Goal: Task Accomplishment & Management: Complete application form

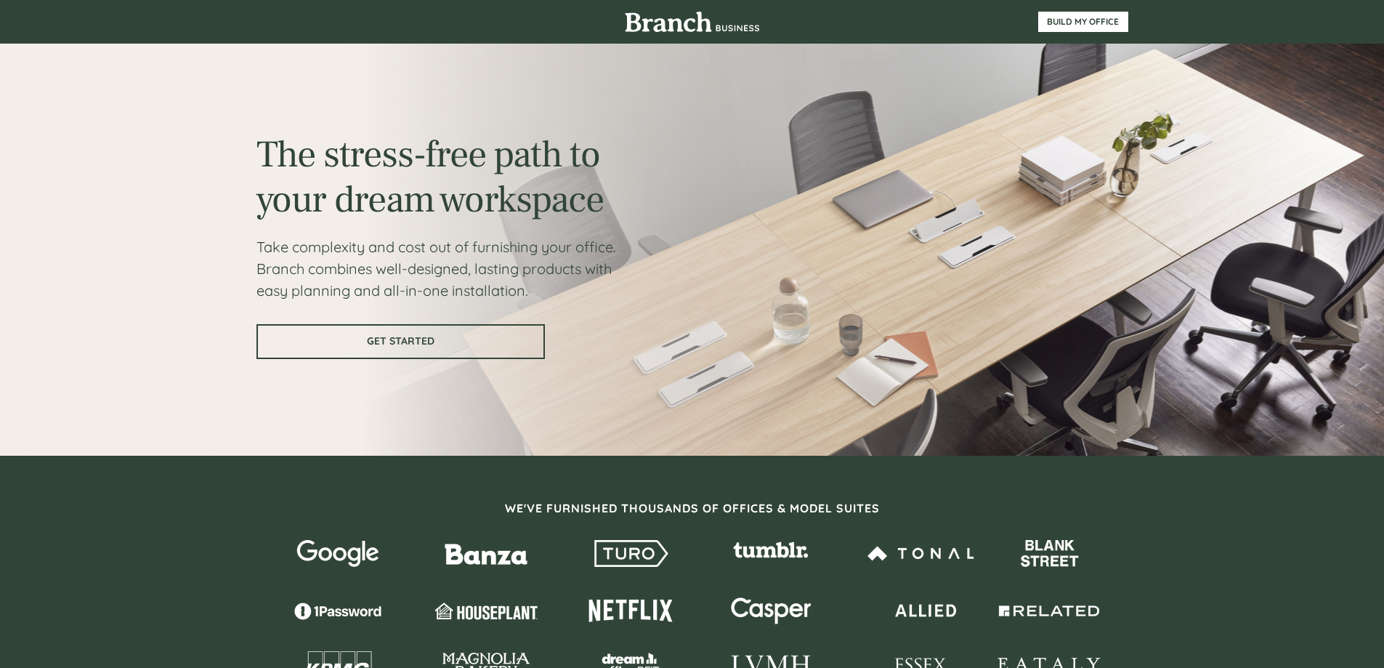
click at [389, 343] on span "GET STARTED" at bounding box center [401, 341] width 286 height 12
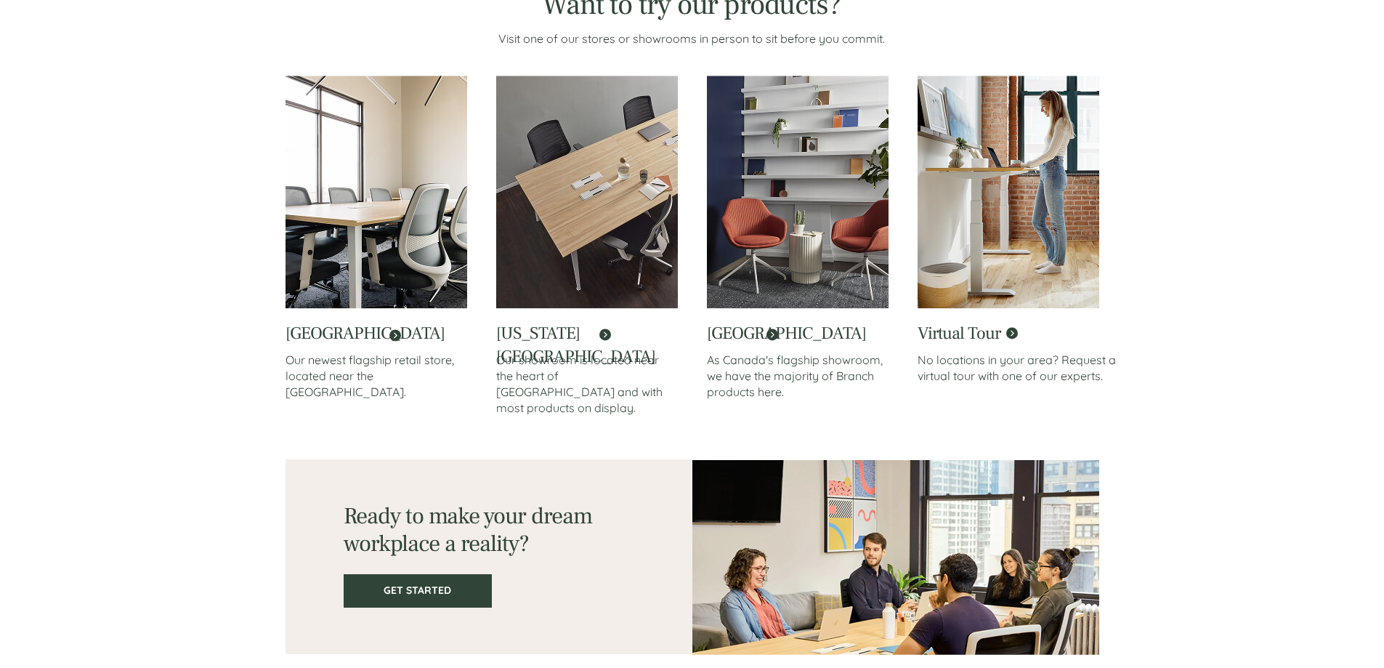
scroll to position [2434, 0]
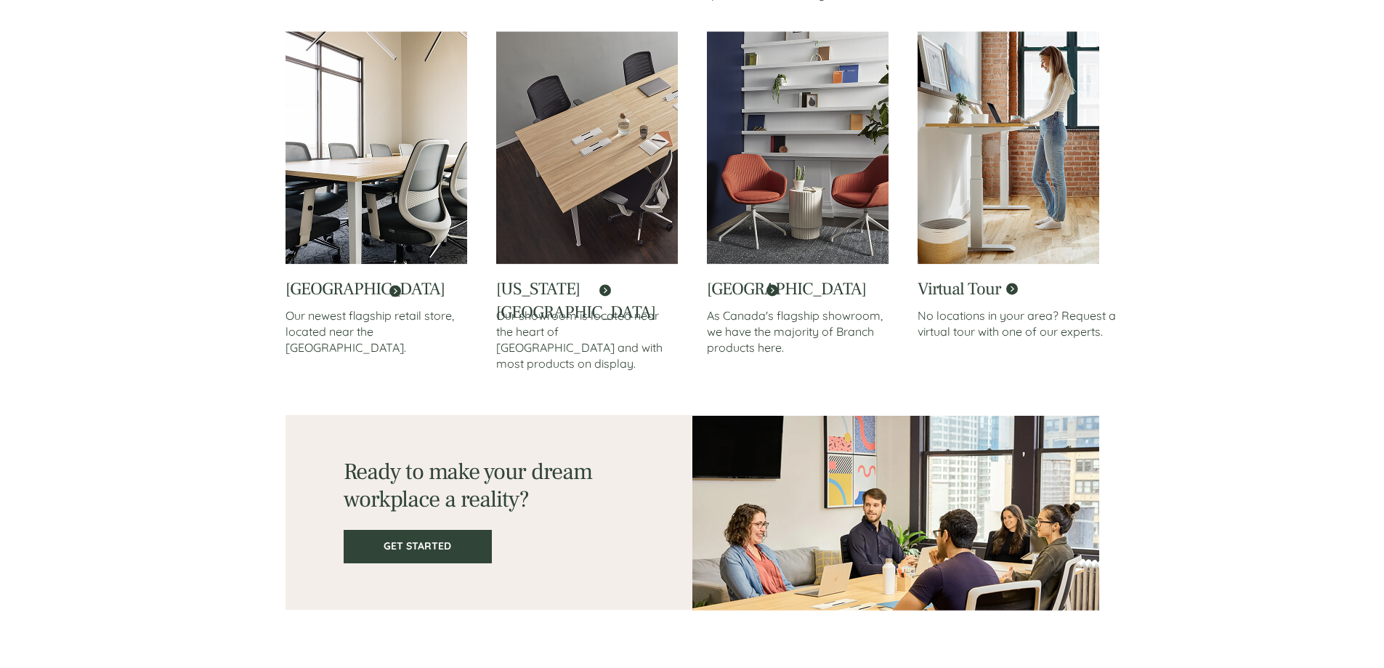
click at [950, 286] on link at bounding box center [1009, 309] width 182 height 94
click at [751, 292] on link at bounding box center [798, 309] width 182 height 94
